Goal: Task Accomplishment & Management: Use online tool/utility

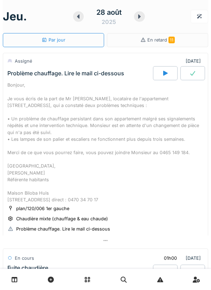
scroll to position [266, 0]
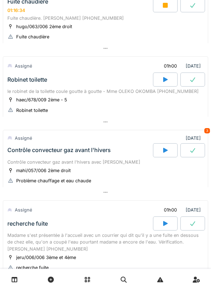
click at [169, 12] on div at bounding box center [165, 5] width 25 height 14
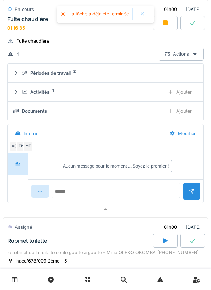
scroll to position [234, 0]
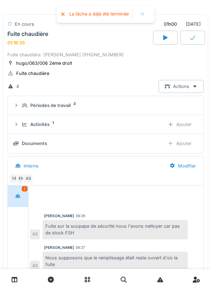
click at [142, 14] on div at bounding box center [143, 14] width 6 height 6
click at [142, 109] on div "Périodes de travail 2" at bounding box center [108, 105] width 173 height 7
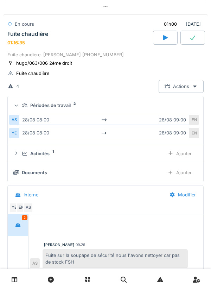
click at [148, 109] on div "Périodes de travail 2" at bounding box center [108, 105] width 173 height 7
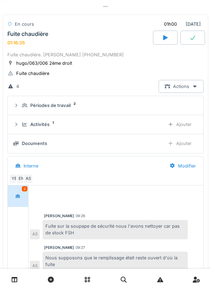
click at [134, 128] on div "Activités 1" at bounding box center [90, 124] width 137 height 7
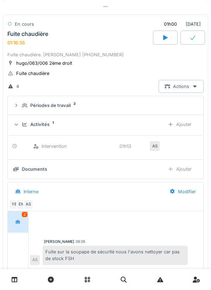
click at [189, 131] on div "Ajouter" at bounding box center [180, 124] width 36 height 13
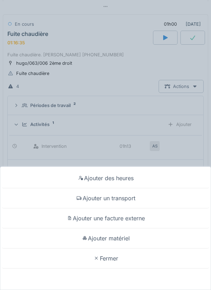
click at [175, 133] on div "Ajouter des heures Ajouter un transport Ajouter une facture externe Ajouter mat…" at bounding box center [105, 145] width 211 height 290
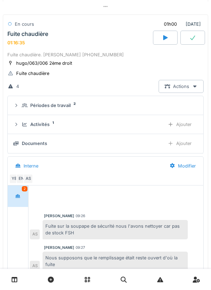
click at [162, 45] on div at bounding box center [165, 38] width 25 height 14
click at [162, 40] on icon at bounding box center [165, 38] width 7 height 6
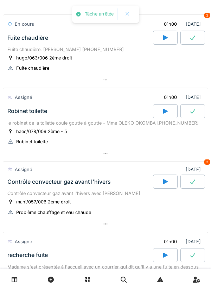
click at [148, 85] on div at bounding box center [105, 80] width 205 height 10
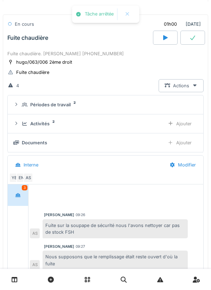
click at [139, 127] on div "Activités 2" at bounding box center [90, 123] width 137 height 7
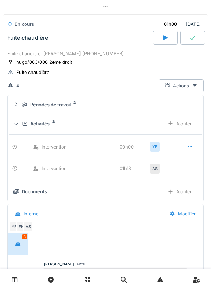
click at [188, 147] on icon at bounding box center [190, 146] width 4 height 1
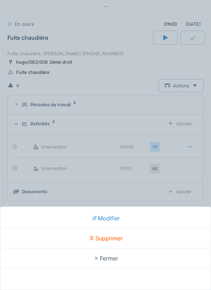
click at [142, 237] on div "Supprimer" at bounding box center [106, 238] width 208 height 20
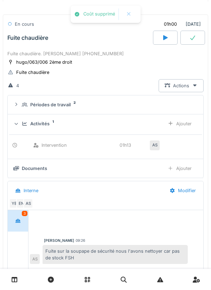
click at [183, 130] on div "Ajouter" at bounding box center [180, 123] width 36 height 13
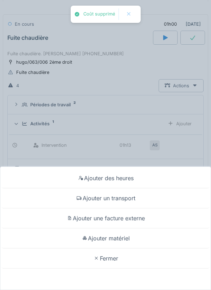
click at [132, 176] on div "Ajouter des heures" at bounding box center [106, 178] width 208 height 20
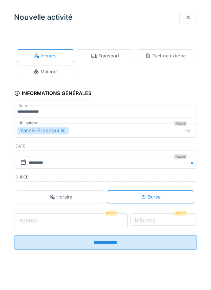
click at [88, 219] on input "Heures" at bounding box center [71, 220] width 114 height 15
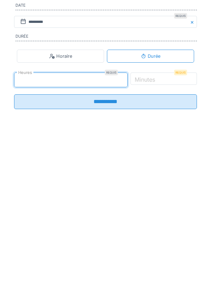
type input "*"
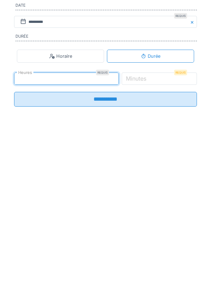
click at [148, 221] on label "Minutes" at bounding box center [136, 219] width 23 height 8
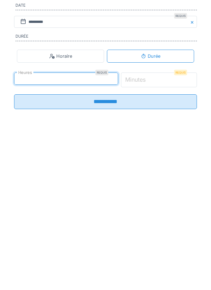
click at [167, 221] on input "*" at bounding box center [159, 220] width 76 height 15
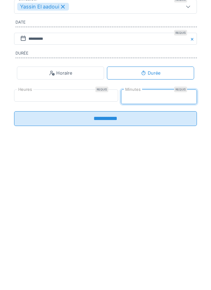
type input "**"
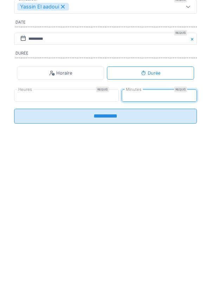
click at [157, 245] on input "**********" at bounding box center [105, 239] width 183 height 15
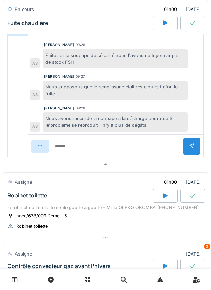
click at [161, 170] on div at bounding box center [105, 164] width 205 height 10
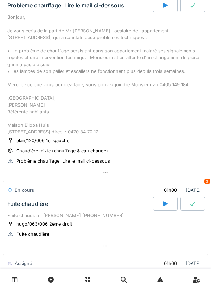
scroll to position [0, 0]
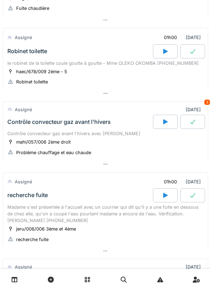
click at [162, 125] on icon at bounding box center [165, 122] width 7 height 6
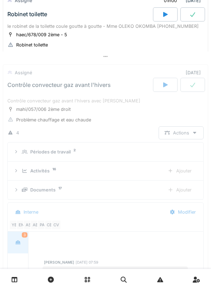
scroll to position [381, 0]
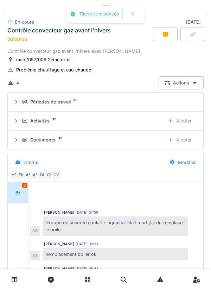
click at [112, 124] on div "Activités 17" at bounding box center [90, 120] width 137 height 7
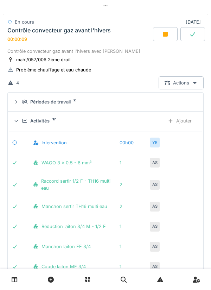
click at [143, 127] on div "Activités 17 Ajouter" at bounding box center [105, 120] width 184 height 13
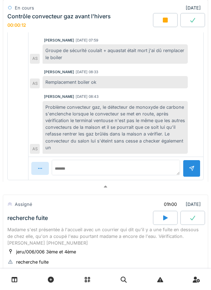
click at [134, 192] on div at bounding box center [105, 186] width 205 height 10
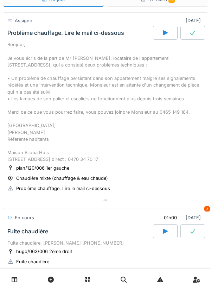
scroll to position [0, 0]
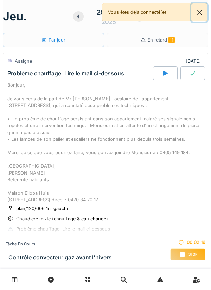
click at [204, 16] on button "Close" at bounding box center [199, 12] width 16 height 19
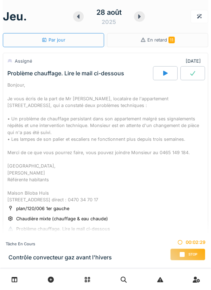
click at [144, 16] on div at bounding box center [139, 16] width 11 height 11
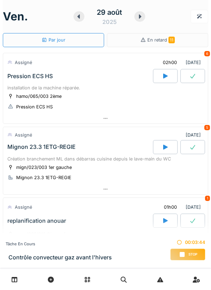
click at [155, 120] on div at bounding box center [105, 118] width 205 height 10
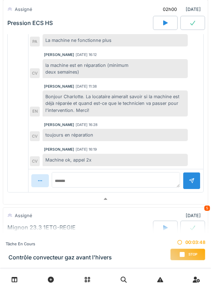
scroll to position [247, 0]
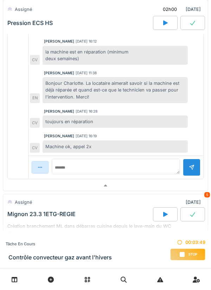
click at [140, 182] on div at bounding box center [105, 185] width 205 height 10
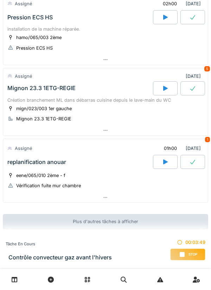
scroll to position [58, 0]
